Goal: Task Accomplishment & Management: Manage account settings

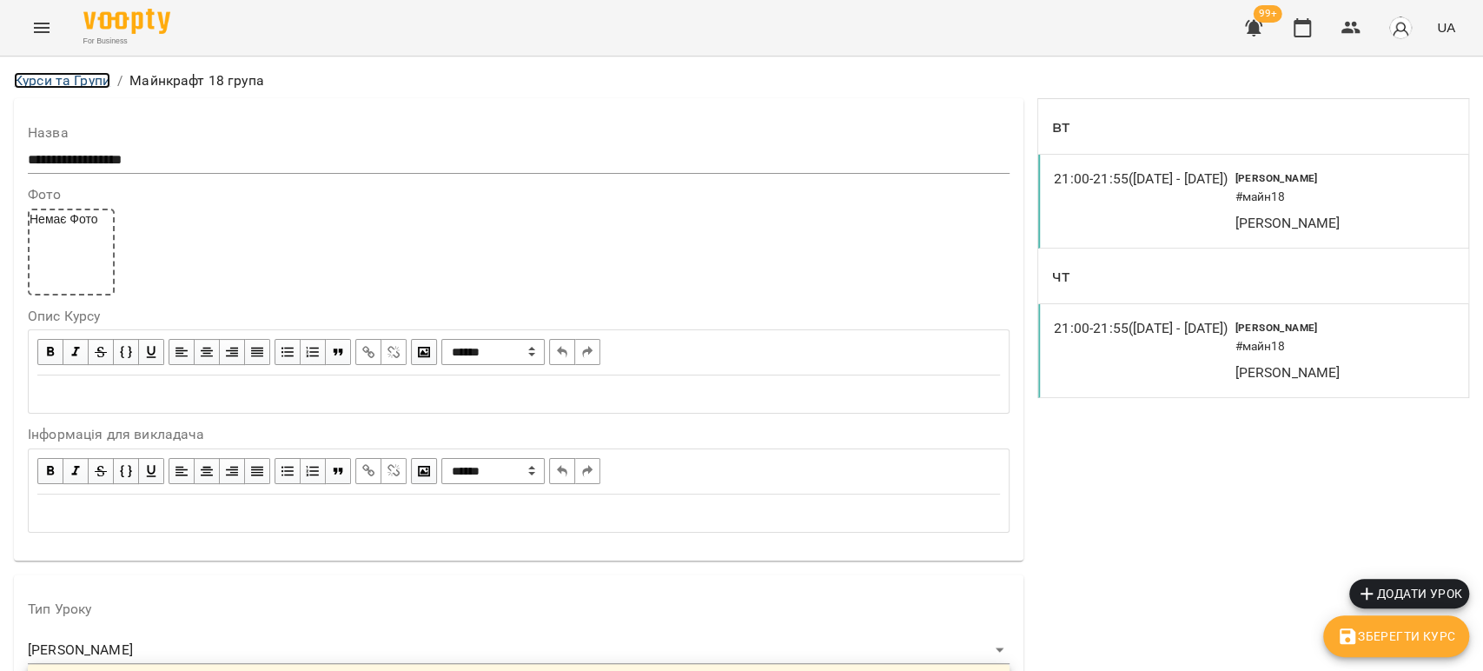
click at [76, 82] on link "Курси та Групи" at bounding box center [62, 80] width 96 height 17
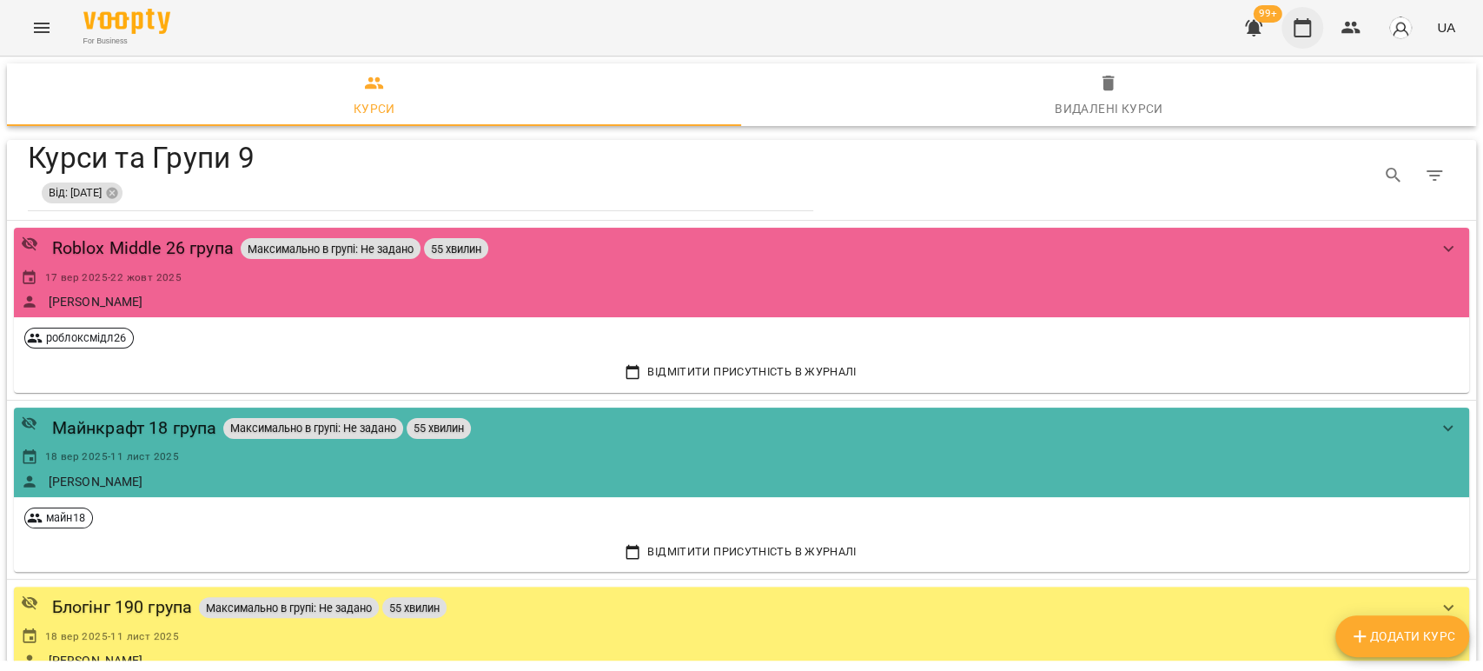
click at [1309, 36] on icon "button" at bounding box center [1302, 27] width 17 height 19
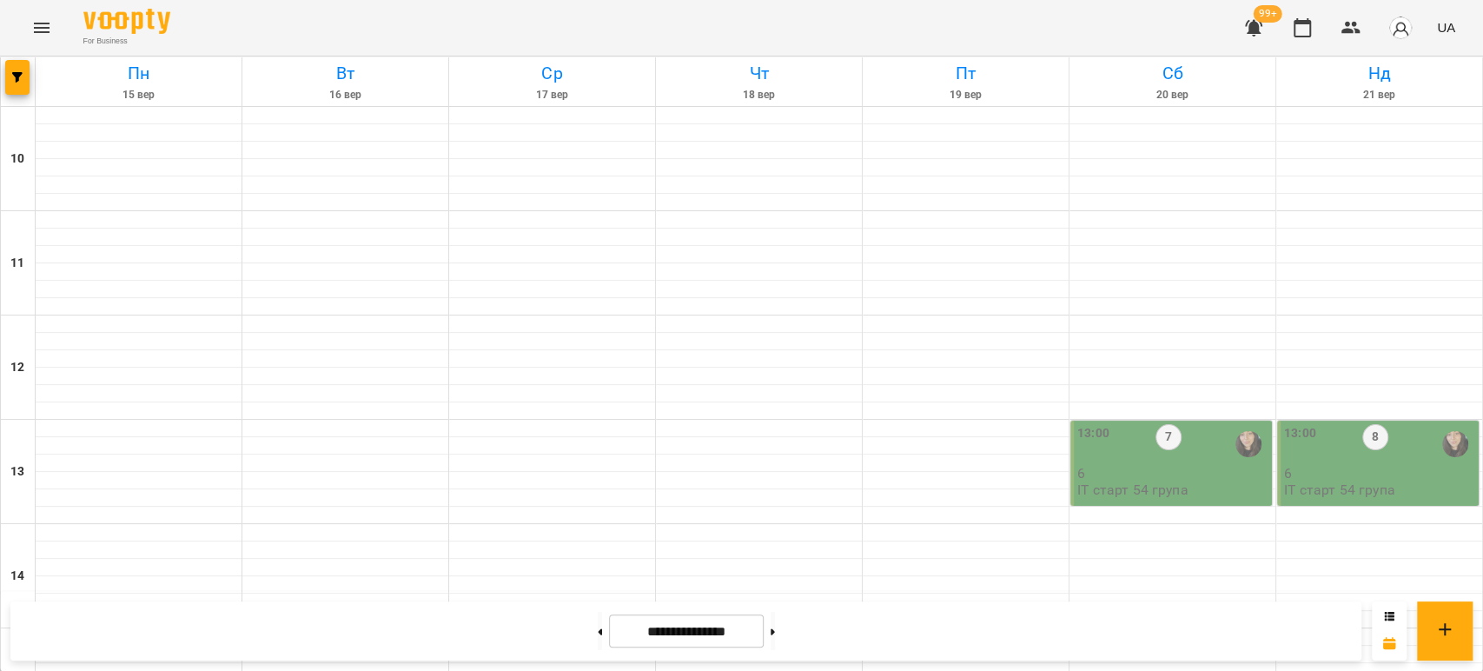
scroll to position [675, 0]
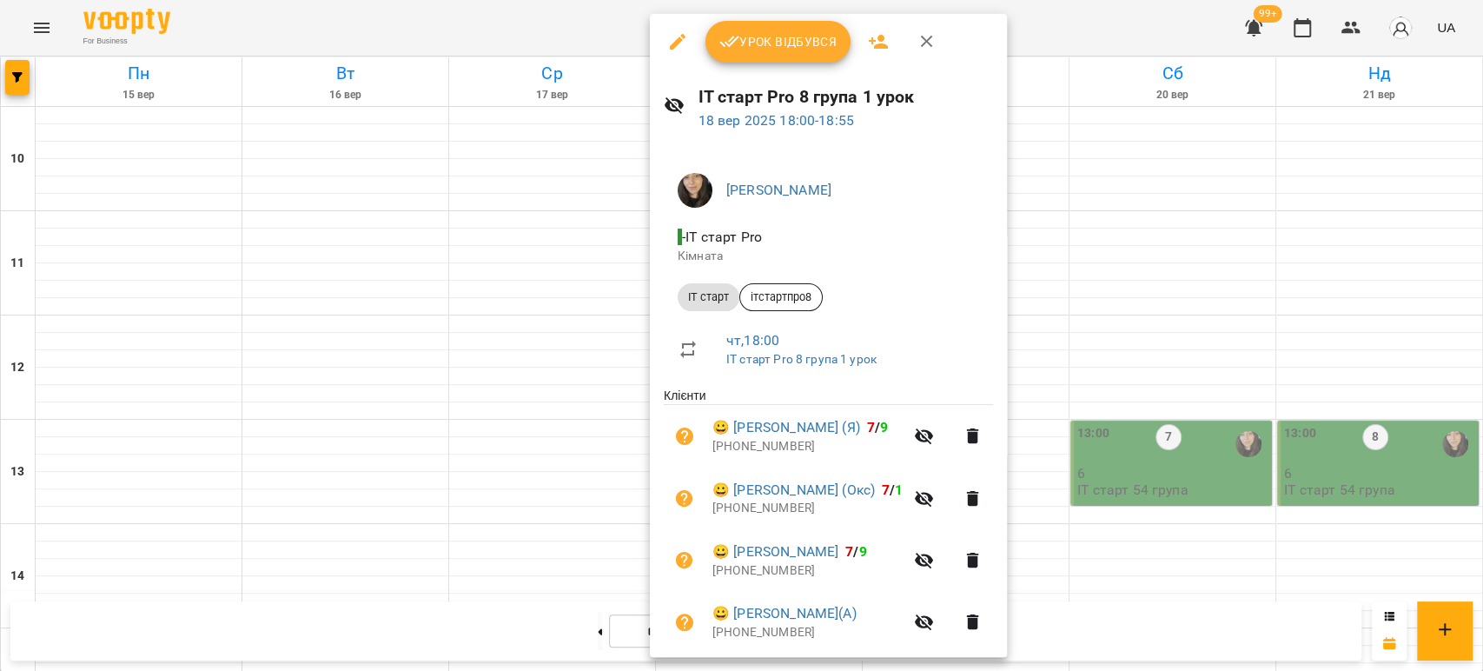
click at [765, 33] on span "Урок відбувся" at bounding box center [778, 41] width 118 height 21
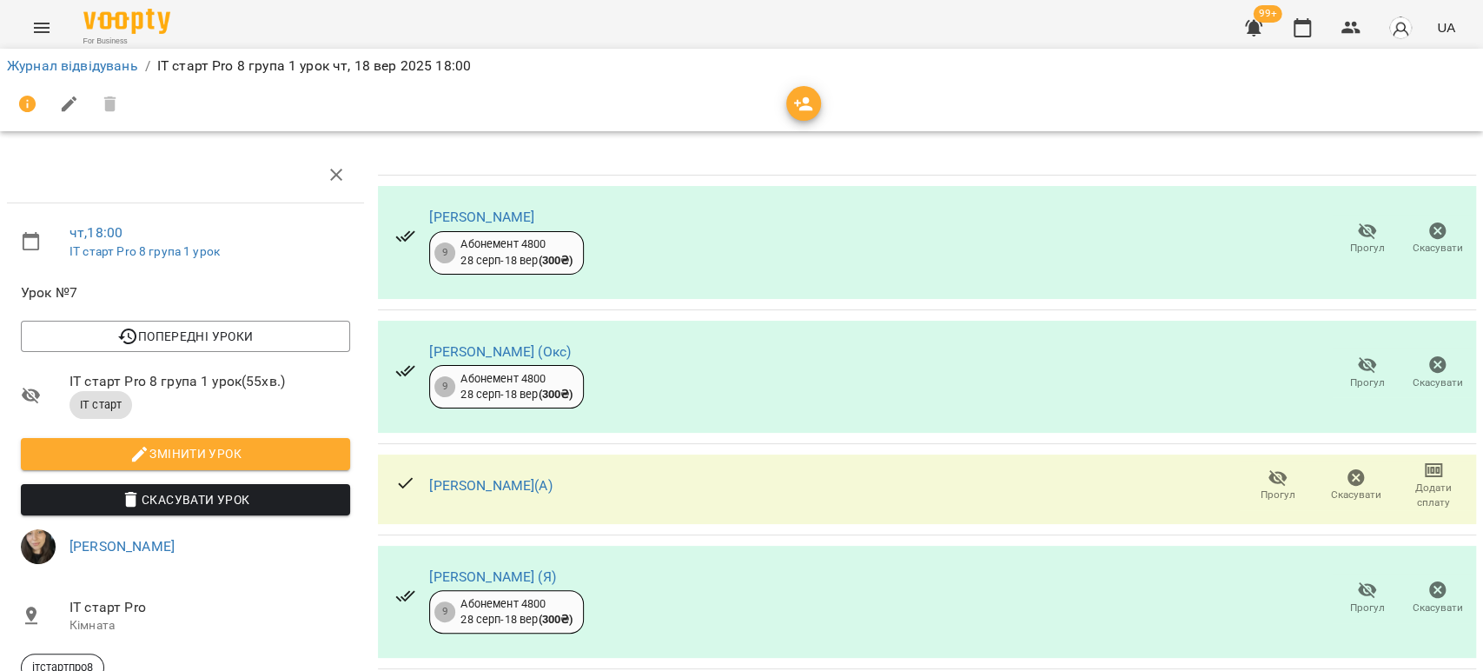
scroll to position [257, 0]
click at [1300, 23] on icon "button" at bounding box center [1302, 27] width 17 height 19
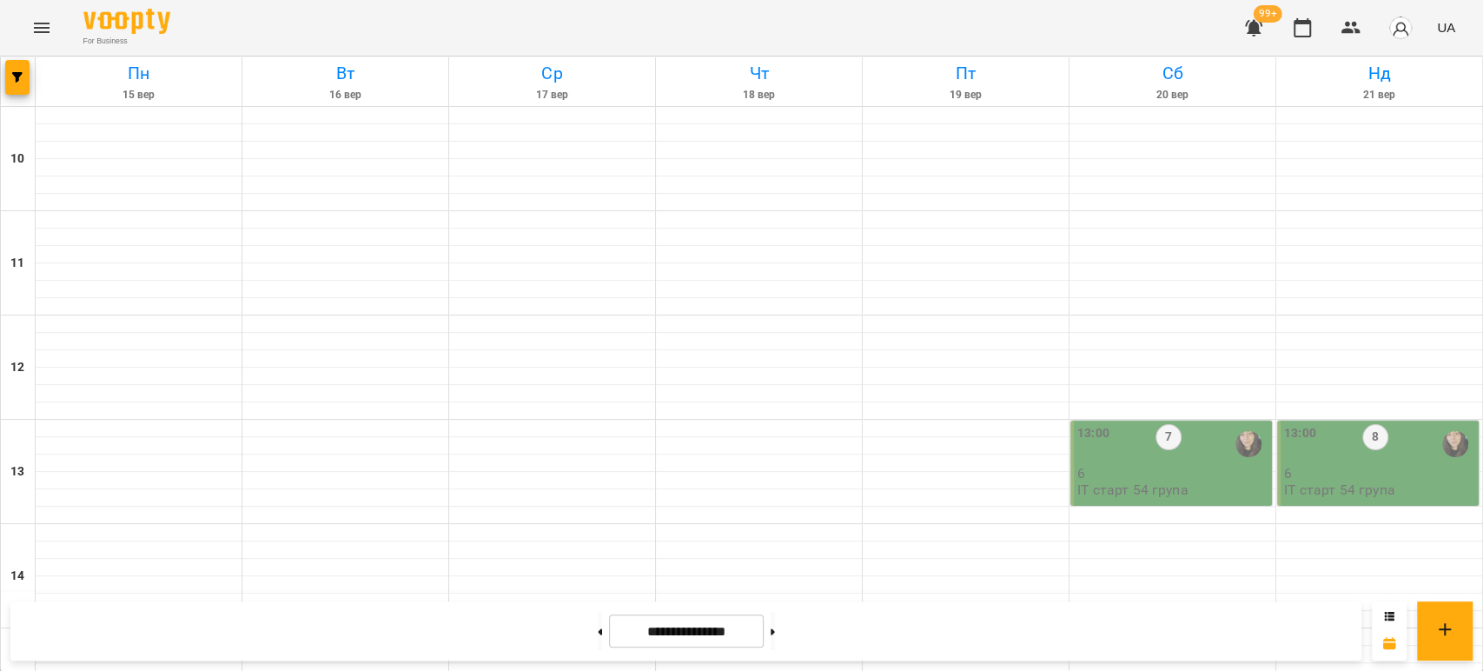
scroll to position [772, 0]
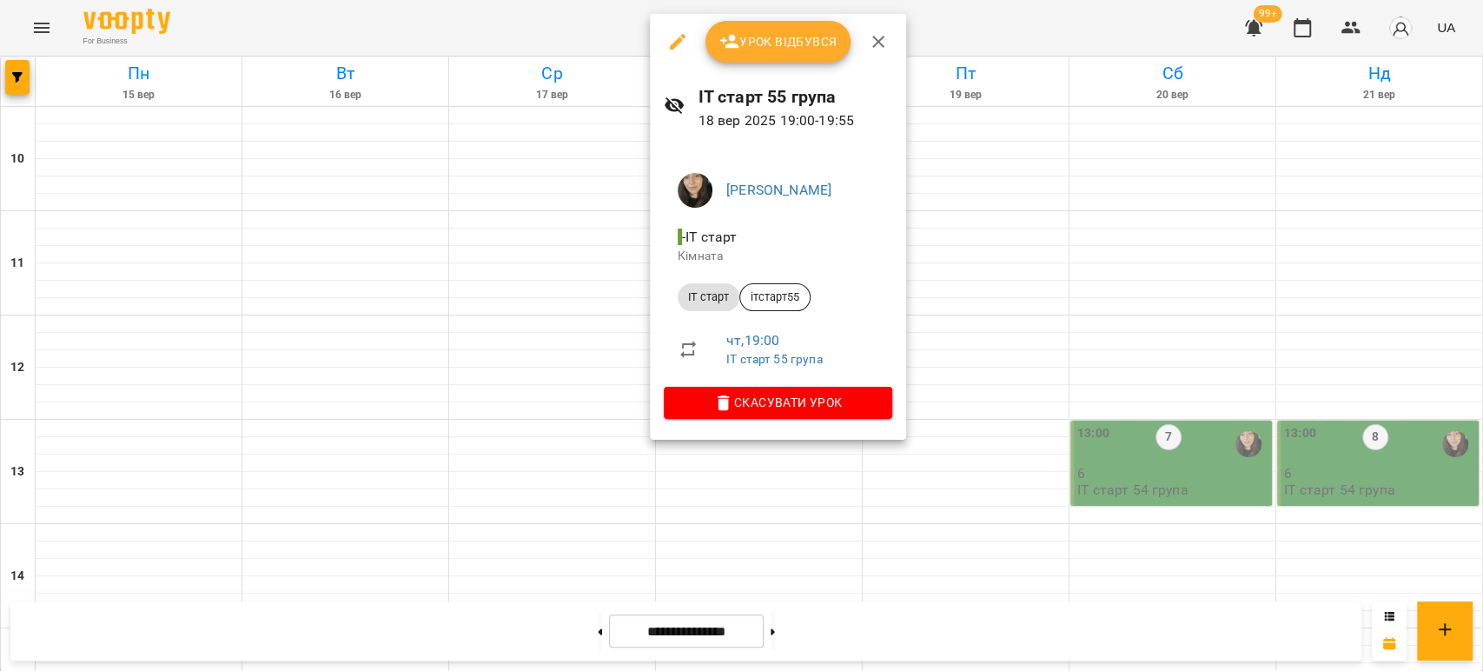
click at [765, 38] on span "Урок відбувся" at bounding box center [778, 41] width 118 height 21
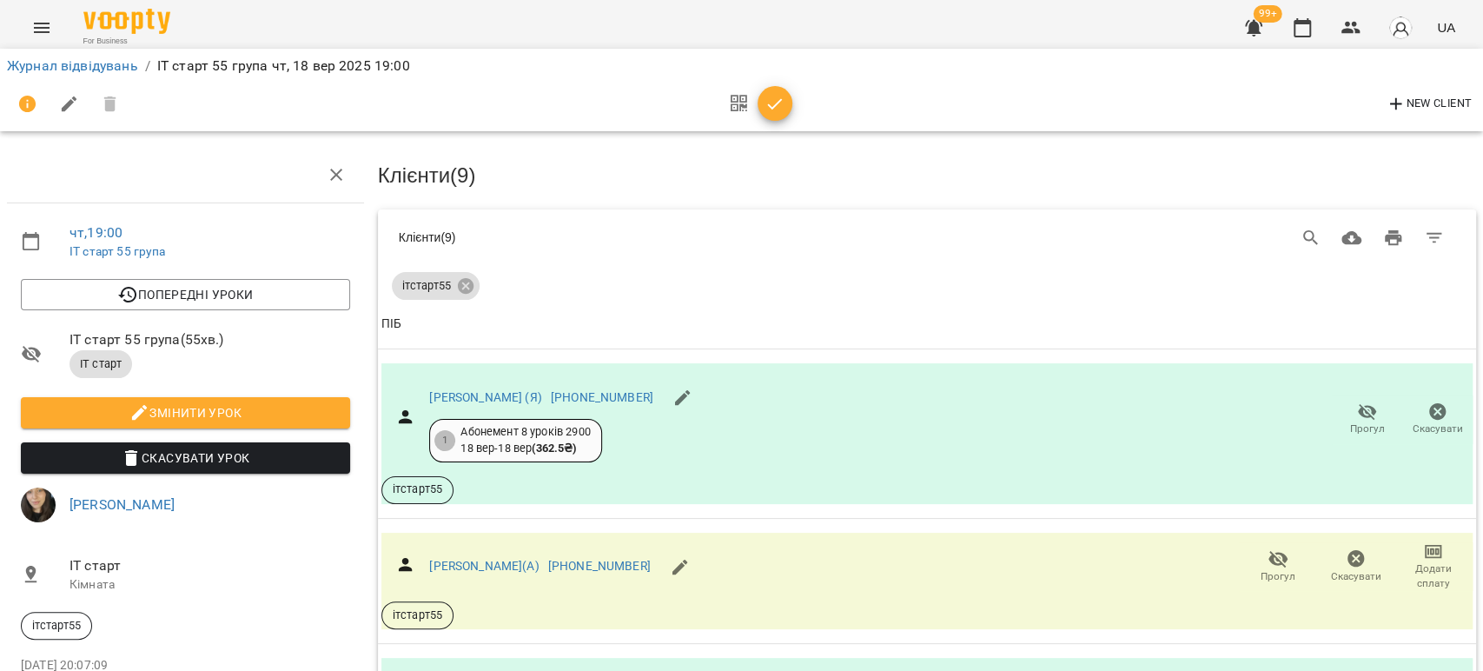
scroll to position [1190, 0]
click at [785, 99] on span "button" at bounding box center [775, 104] width 35 height 21
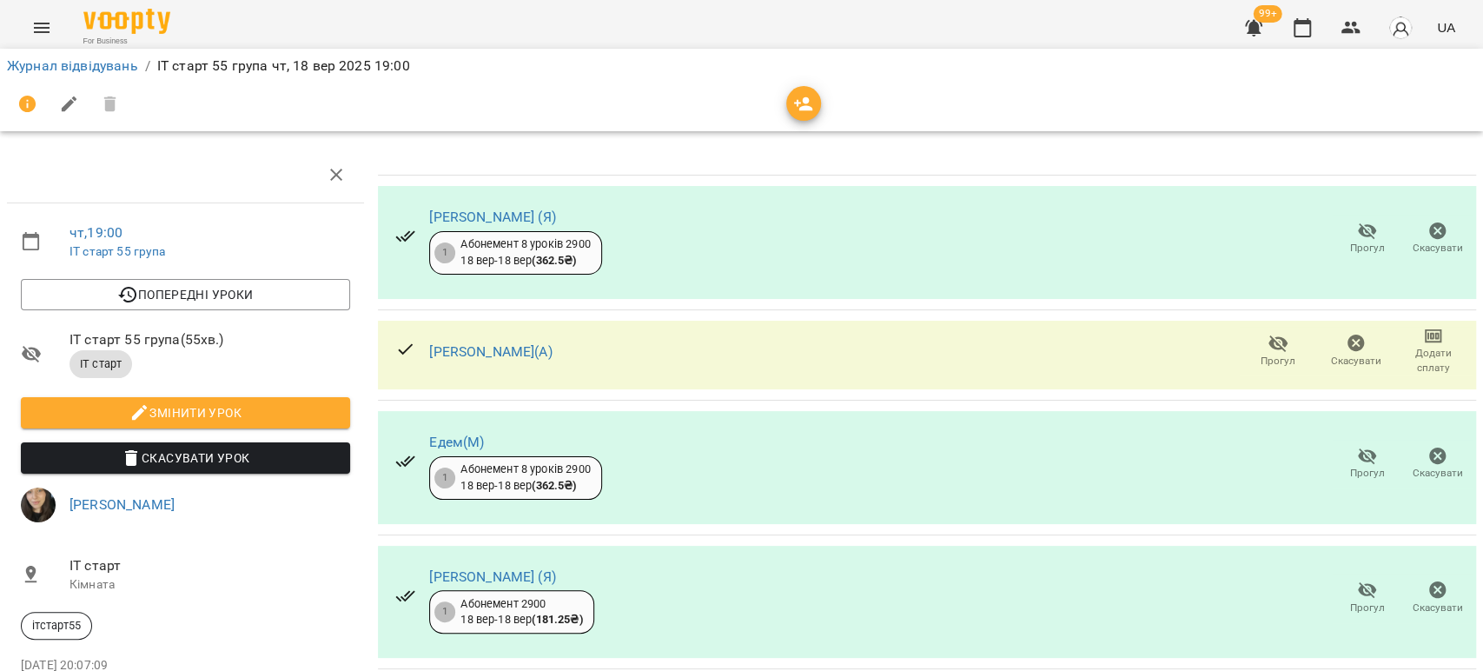
scroll to position [660, 0]
click at [1302, 34] on icon "button" at bounding box center [1302, 27] width 21 height 21
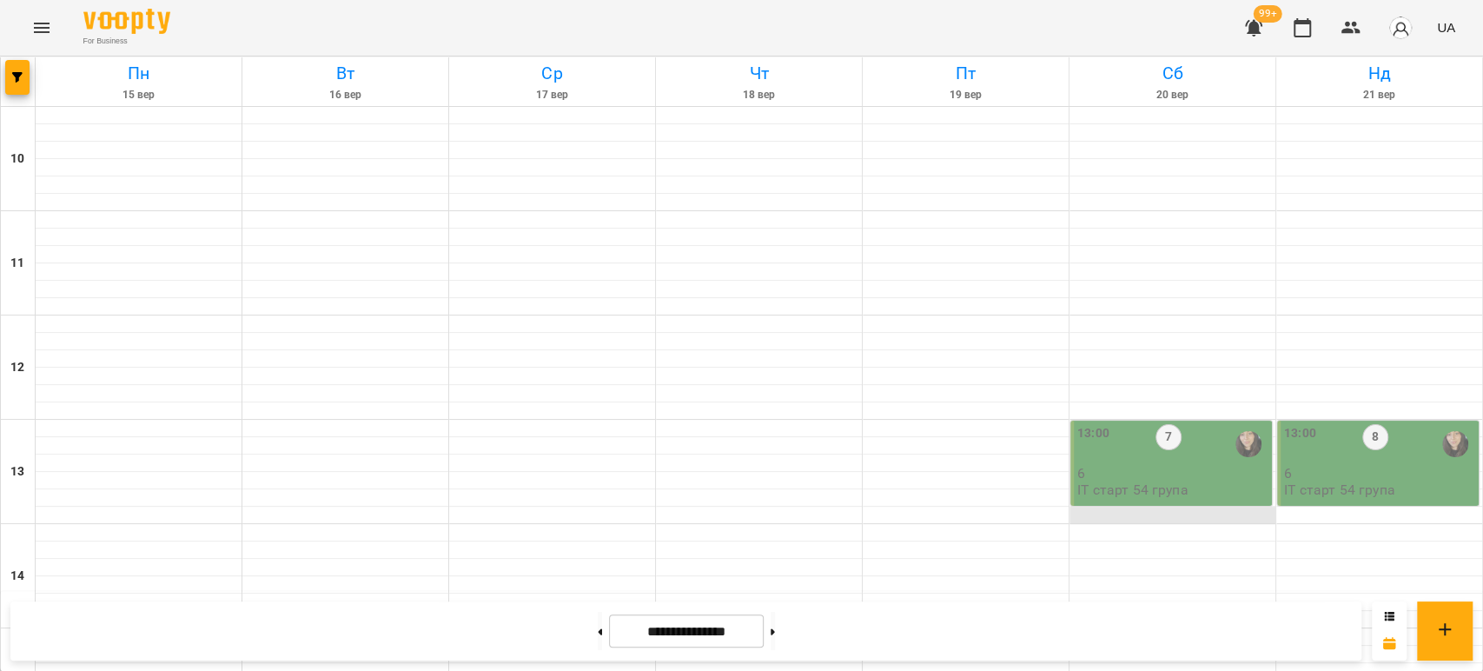
scroll to position [675, 0]
